Goal: Information Seeking & Learning: Learn about a topic

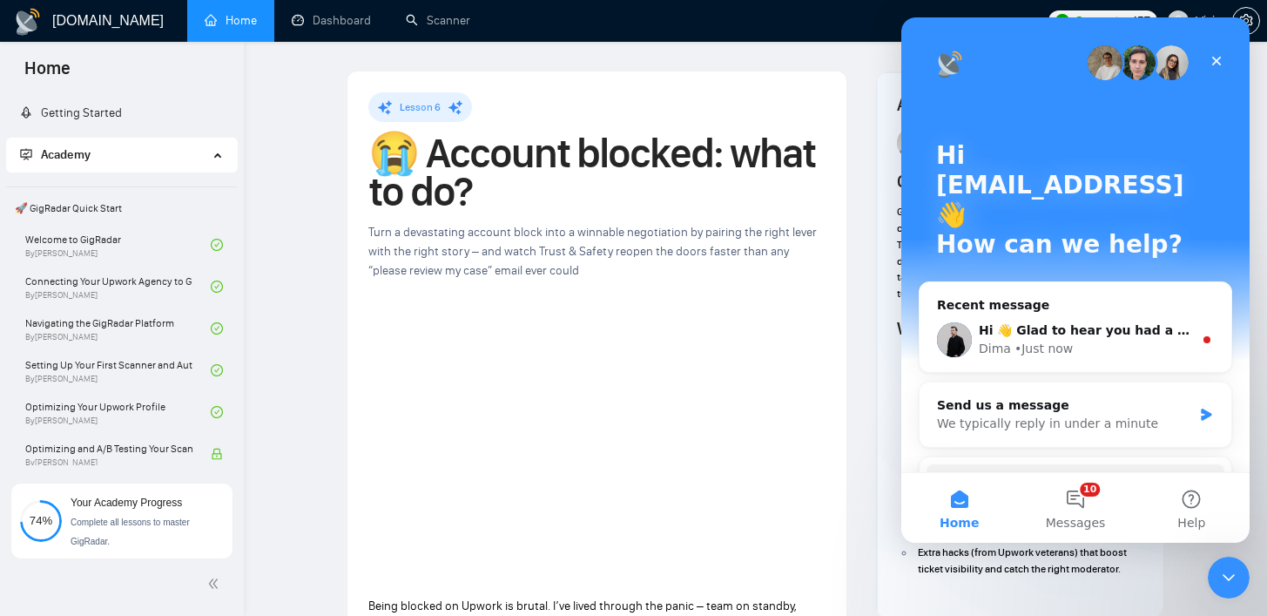
scroll to position [1124, 0]
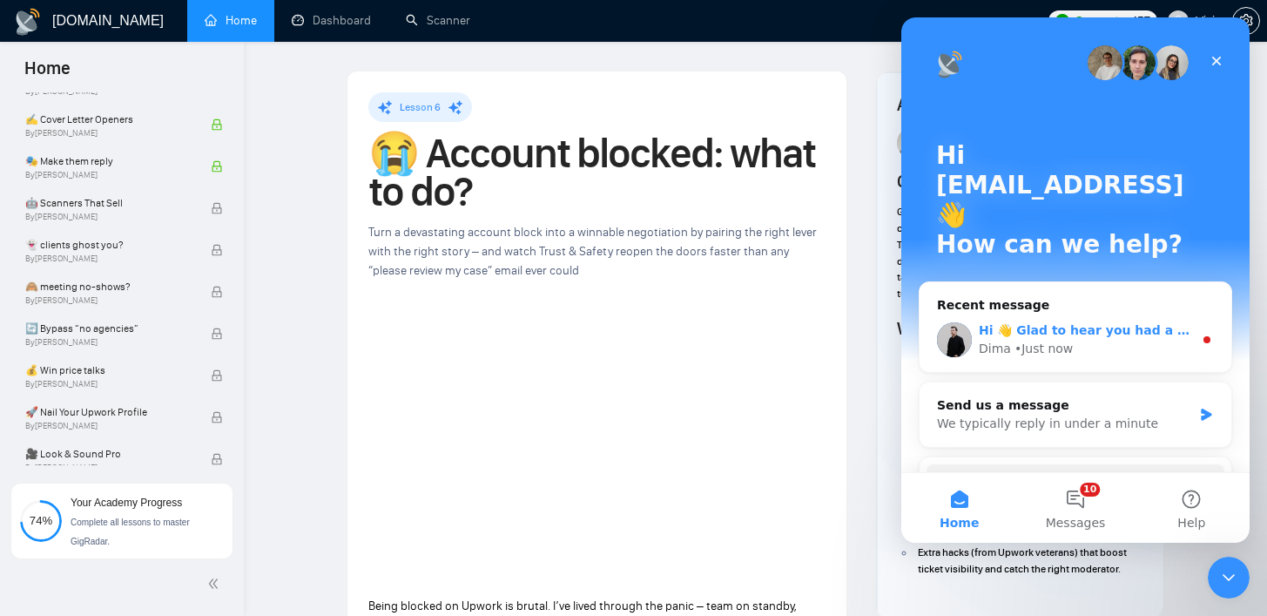
click at [1087, 340] on div "Dima • Just now" at bounding box center [1086, 349] width 214 height 18
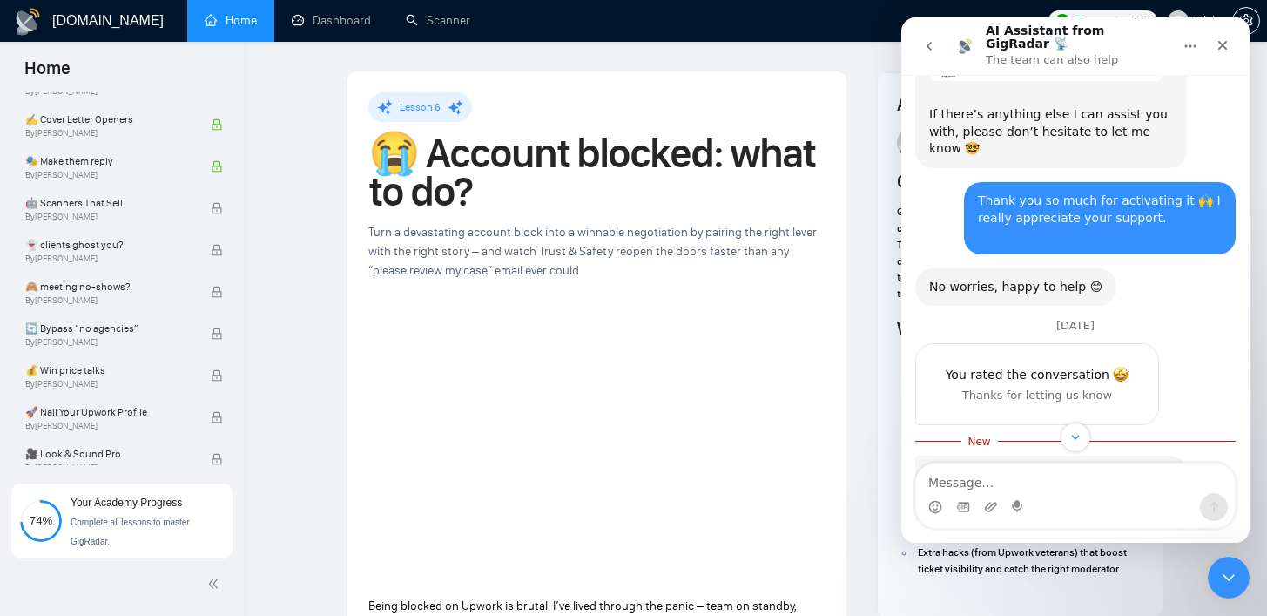
scroll to position [1690, 0]
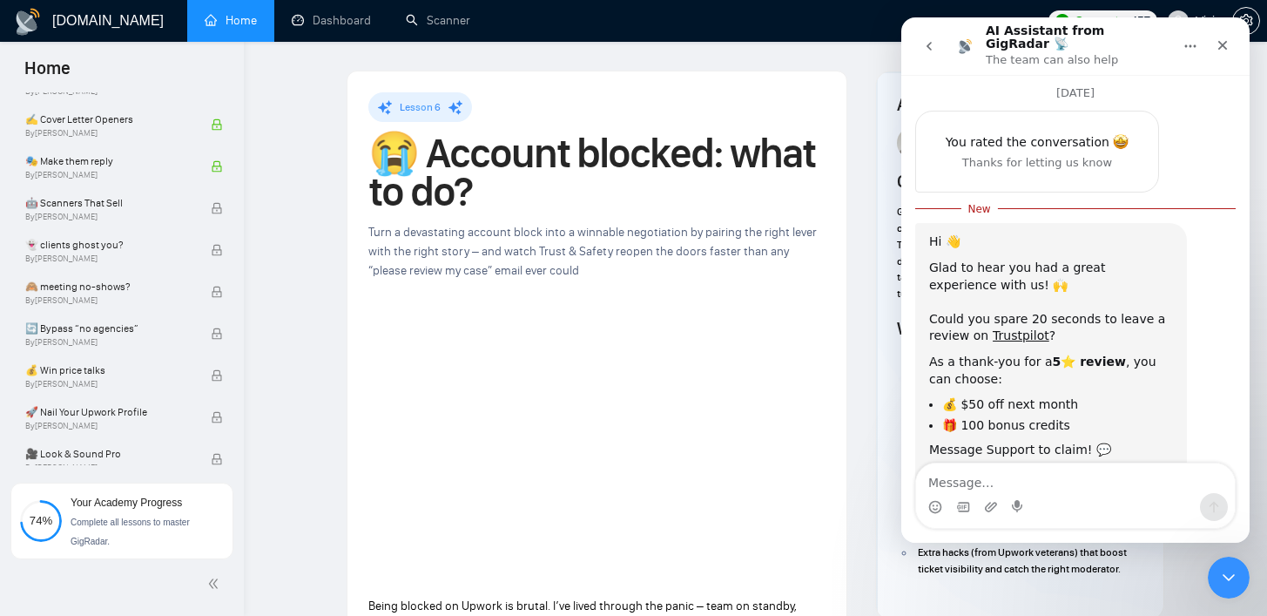
click at [946, 259] on div "Glad to hear you had a great experience with us! 🙌 ​ Could you spare 20 seconds…" at bounding box center [1051, 301] width 244 height 85
drag, startPoint x: 946, startPoint y: 241, endPoint x: 1075, endPoint y: 229, distance: 129.4
click at [1075, 259] on div "Glad to hear you had a great experience with us! 🙌 ​ Could you spare 20 seconds…" at bounding box center [1051, 301] width 244 height 85
click at [1055, 259] on div "Glad to hear you had a great experience with us! 🙌 ​ Could you spare 20 seconds…" at bounding box center [1051, 301] width 244 height 85
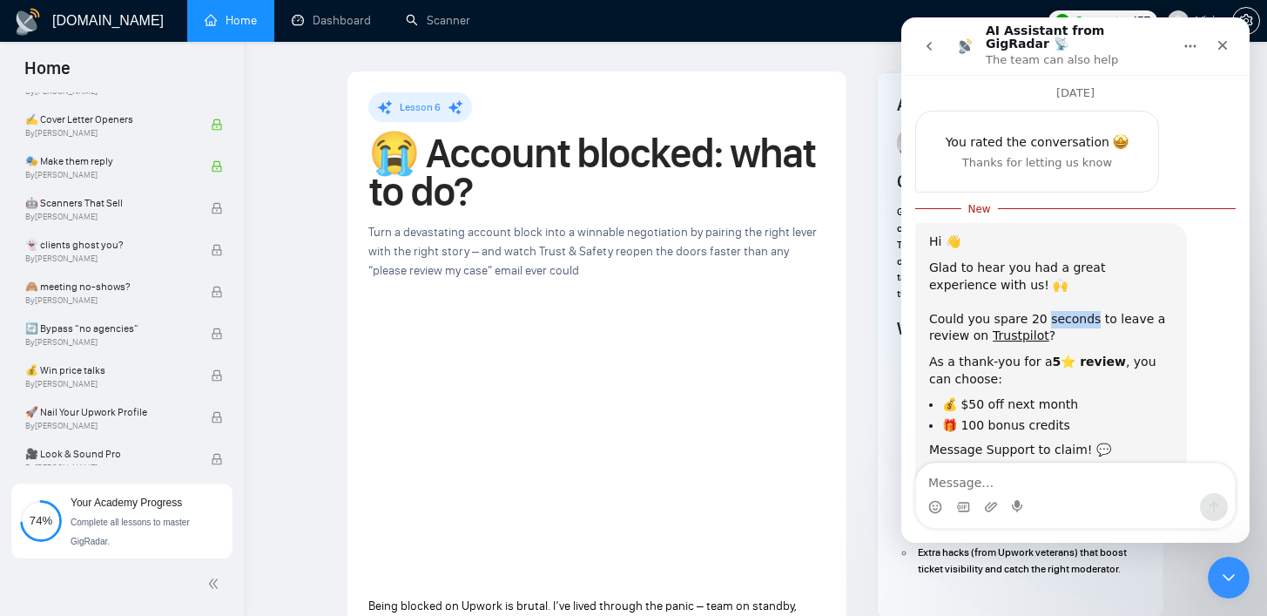
click at [1054, 259] on div "Glad to hear you had a great experience with us! 🙌 ​ Could you spare 20 seconds…" at bounding box center [1051, 301] width 244 height 85
click at [935, 353] on div "As a thank-you for a 5⭐️ review , you can choose:" at bounding box center [1051, 370] width 244 height 34
drag, startPoint x: 935, startPoint y: 286, endPoint x: 1039, endPoint y: 298, distance: 104.2
click at [1039, 353] on div "As a thank-you for a 5⭐️ review , you can choose:" at bounding box center [1051, 370] width 244 height 34
click at [993, 441] on div "Message Support to claim! 💬 ​ ​ GigRadar Team 🚀" at bounding box center [1051, 466] width 244 height 51
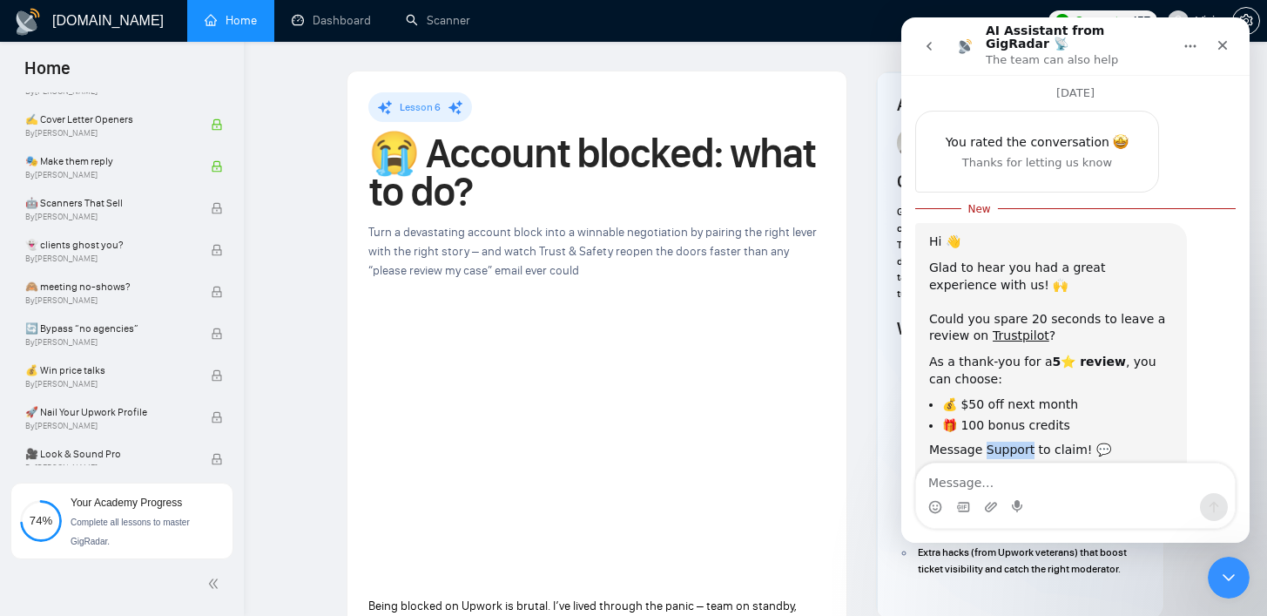
click at [993, 441] on div "Message Support to claim! 💬 ​ ​ GigRadar Team 🚀" at bounding box center [1051, 466] width 244 height 51
drag, startPoint x: 993, startPoint y: 369, endPoint x: 1035, endPoint y: 369, distance: 42.7
click at [993, 441] on div "Message Support to claim! 💬 ​ ​ GigRadar Team 🚀" at bounding box center [1051, 466] width 244 height 51
click at [1018, 441] on div "Message Support to claim! 💬 ​ ​ GigRadar Team 🚀" at bounding box center [1051, 466] width 244 height 51
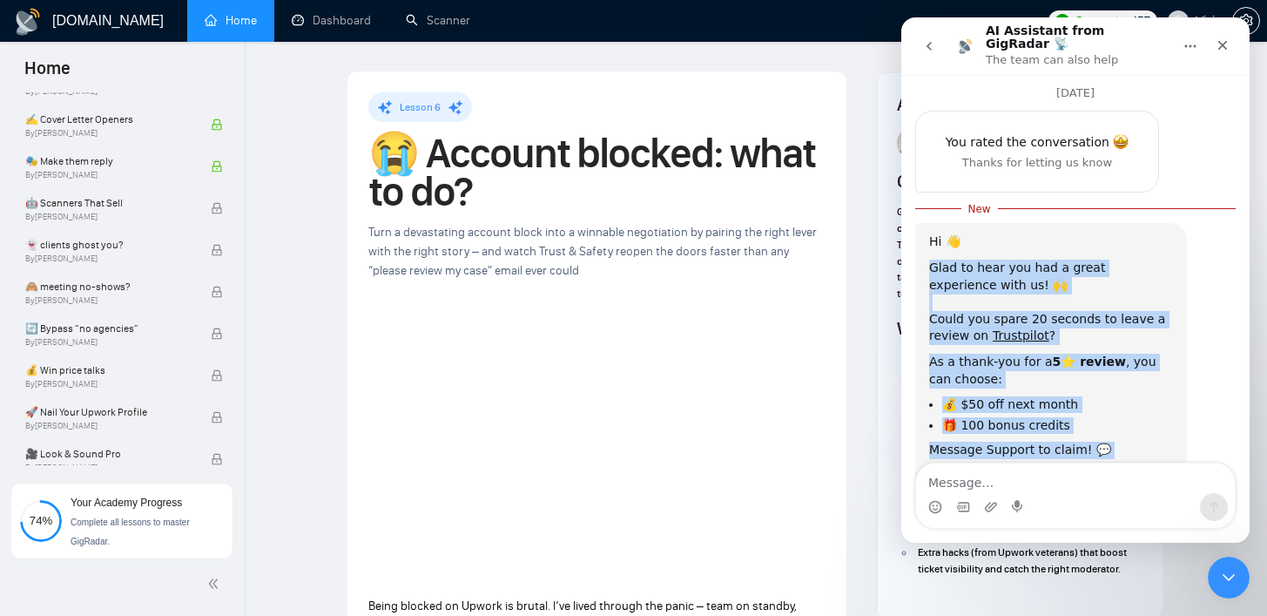
drag, startPoint x: 1018, startPoint y: 377, endPoint x: 928, endPoint y: 188, distance: 209.1
click at [929, 233] on div "Hi 👋 Glad to hear you had a great experience with us! 🙌 ​ Could you spare 20 se…" at bounding box center [1051, 362] width 244 height 259
click at [929, 259] on div "Glad to hear you had a great experience with us! 🙌 ​ Could you spare 20 seconds…" at bounding box center [1051, 301] width 244 height 85
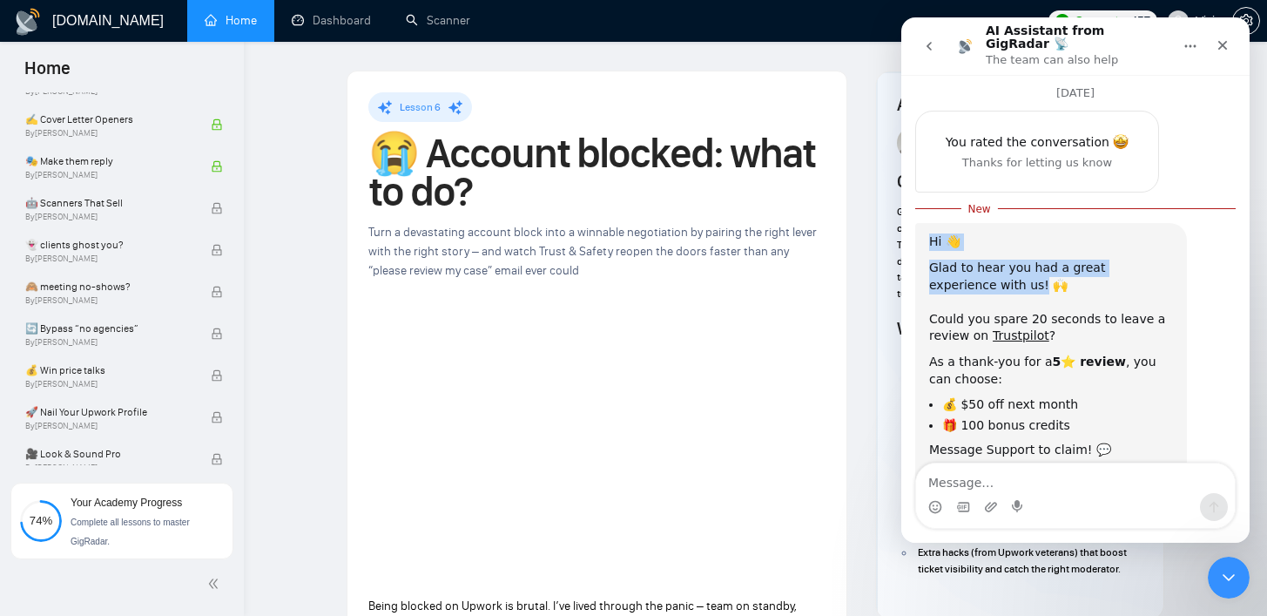
drag, startPoint x: 928, startPoint y: 162, endPoint x: 972, endPoint y: 199, distance: 57.4
click at [972, 223] on div "Hi 👋 Glad to hear you had a great experience with us! 🙌 ​ Could you spare 20 se…" at bounding box center [1051, 363] width 272 height 280
click at [972, 259] on div "Glad to hear you had a great experience with us! 🙌 ​ Could you spare 20 seconds…" at bounding box center [1051, 301] width 244 height 85
click at [948, 259] on div "Glad to hear you had a great experience with us! 🙌 ​ Could you spare 20 seconds…" at bounding box center [1051, 301] width 244 height 85
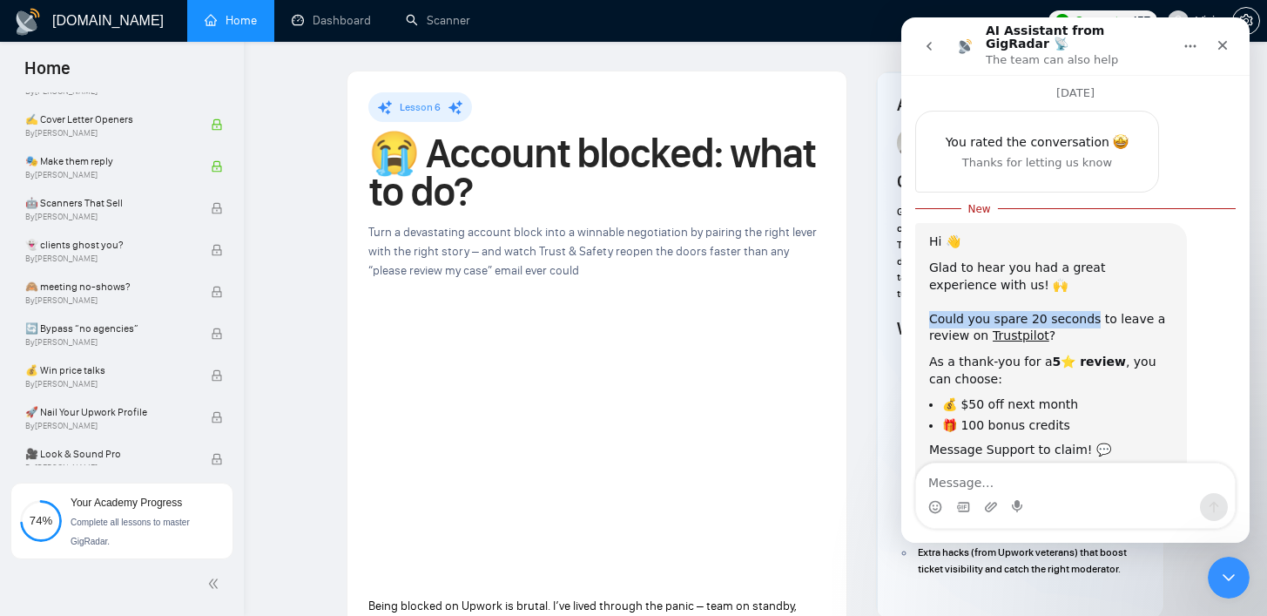
drag, startPoint x: 948, startPoint y: 238, endPoint x: 1078, endPoint y: 235, distance: 129.8
click at [1081, 259] on div "Glad to hear you had a great experience with us! 🙌 ​ Could you spare 20 seconds…" at bounding box center [1051, 301] width 244 height 85
click at [950, 353] on div "As a thank-you for a 5⭐️ review , you can choose:" at bounding box center [1051, 370] width 244 height 34
click at [980, 353] on div "As a thank-you for a 5⭐️ review , you can choose:" at bounding box center [1051, 370] width 244 height 34
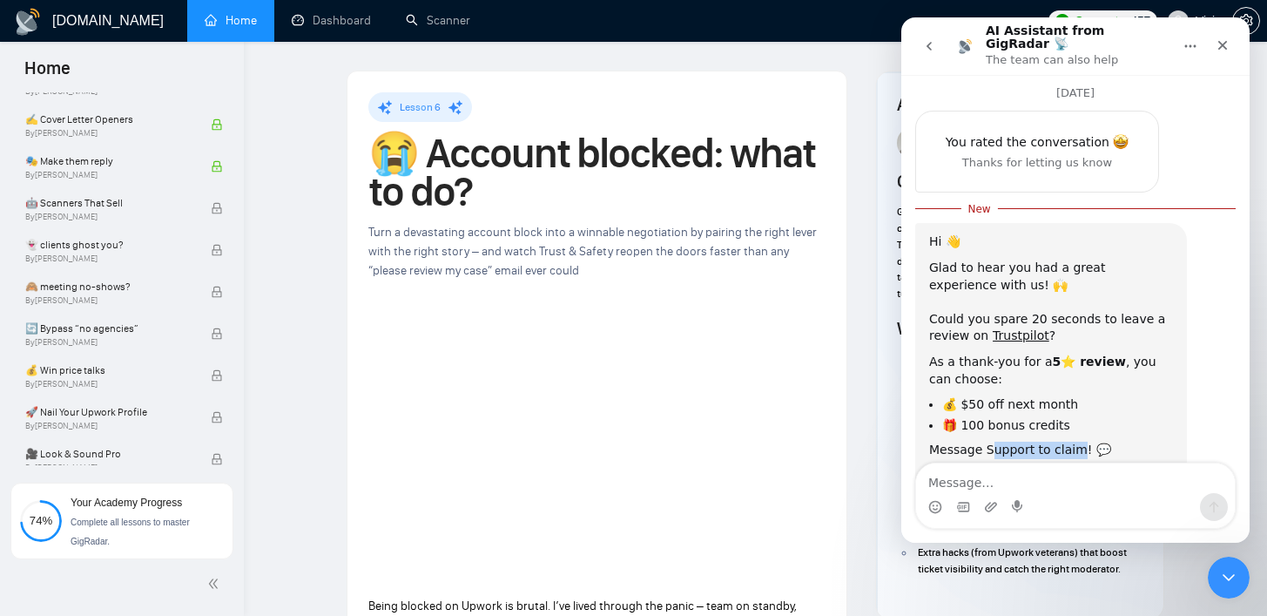
drag, startPoint x: 989, startPoint y: 367, endPoint x: 1074, endPoint y: 368, distance: 85.3
click at [1074, 441] on div "Message Support to claim! 💬 ​ ​ GigRadar Team 🚀" at bounding box center [1051, 466] width 244 height 51
click at [1073, 441] on div "Message Support to claim! 💬 ​ ​ GigRadar Team 🚀" at bounding box center [1051, 466] width 244 height 51
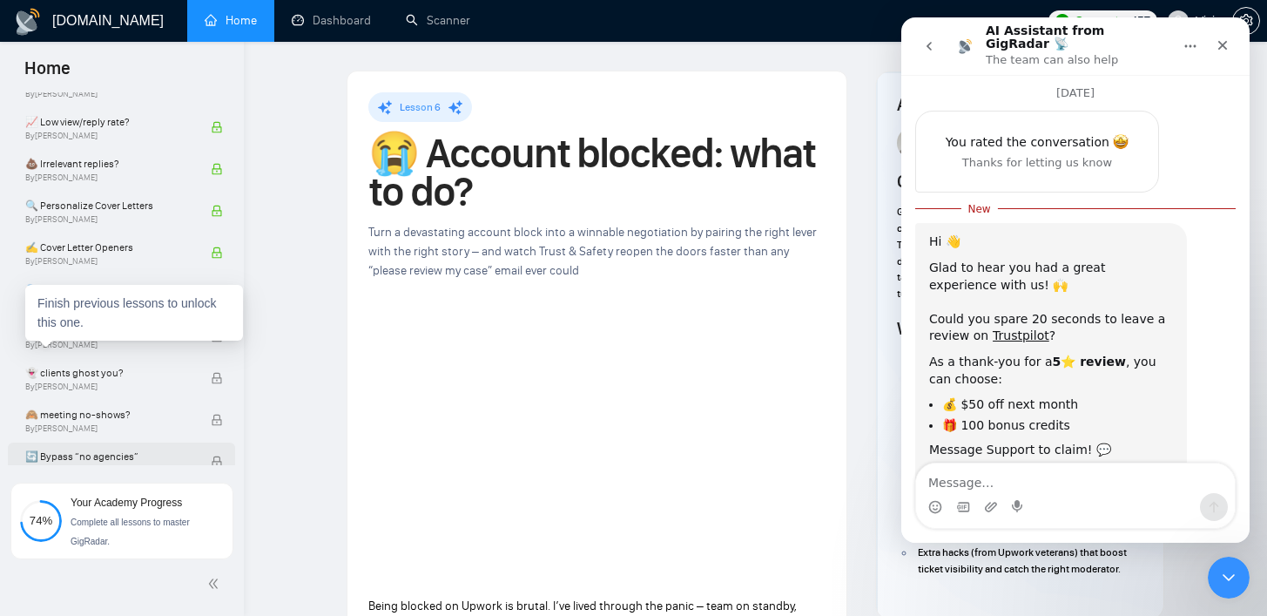
scroll to position [988, 0]
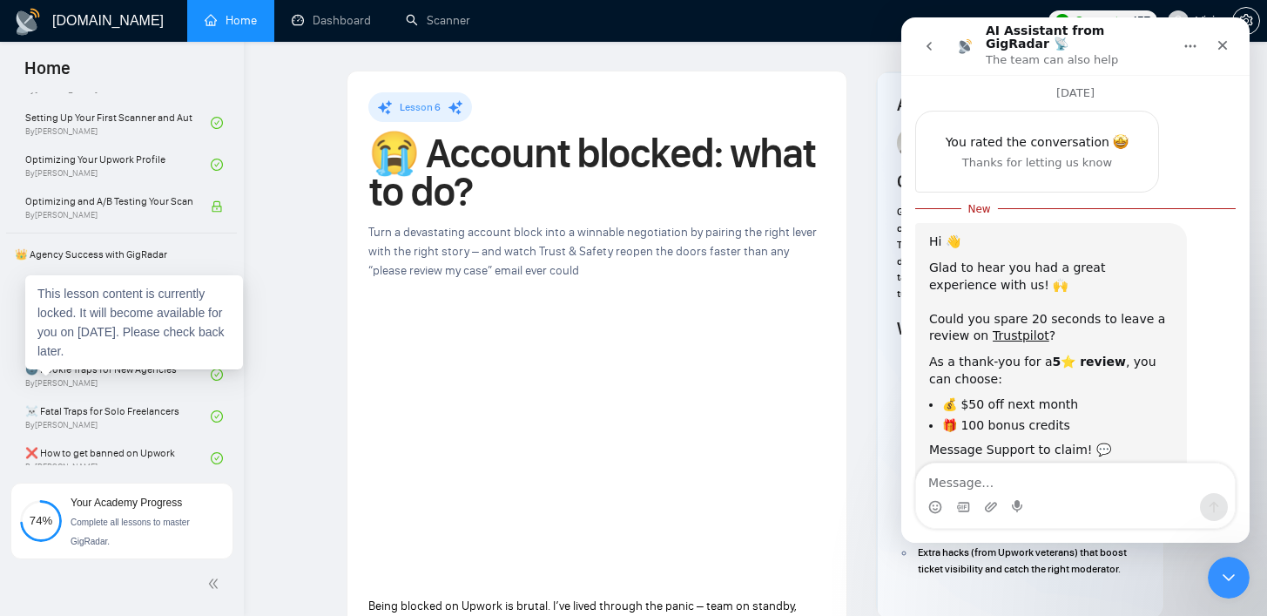
scroll to position [146, 0]
